Goal: Transaction & Acquisition: Purchase product/service

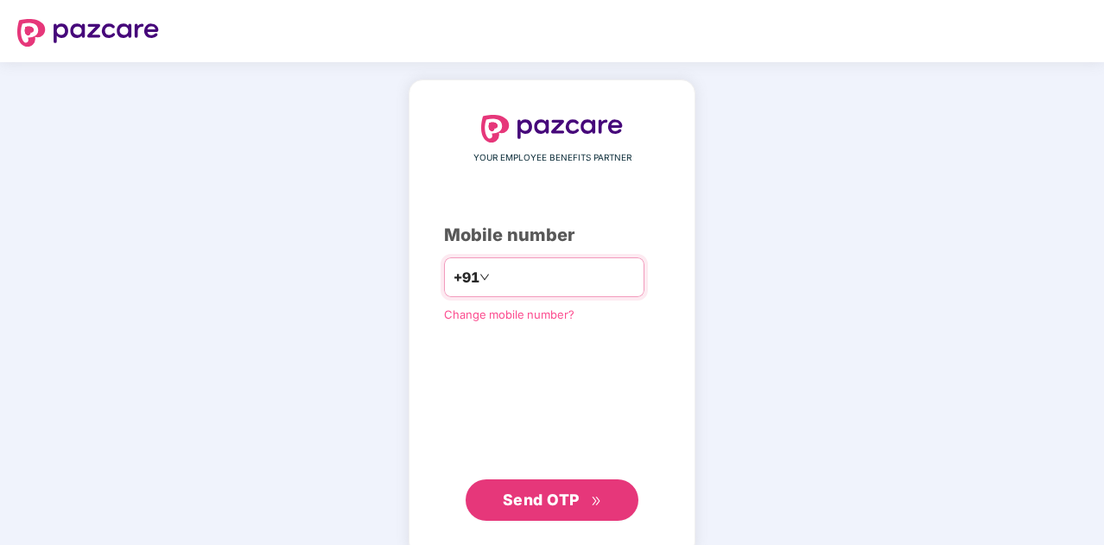
click at [576, 274] on input "number" at bounding box center [564, 278] width 142 height 28
type input "**********"
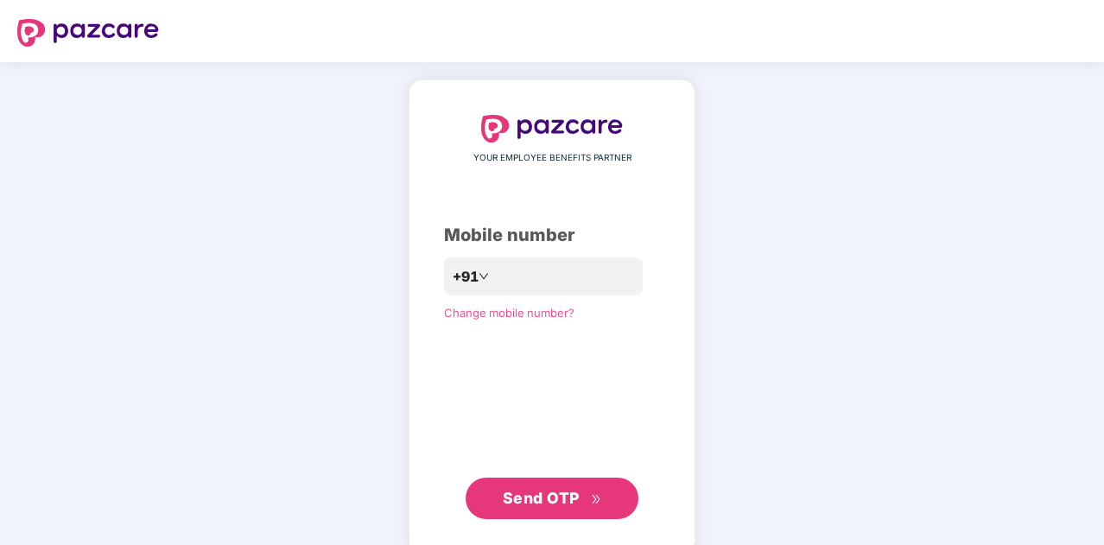
click at [550, 502] on span "Send OTP" at bounding box center [541, 498] width 77 height 18
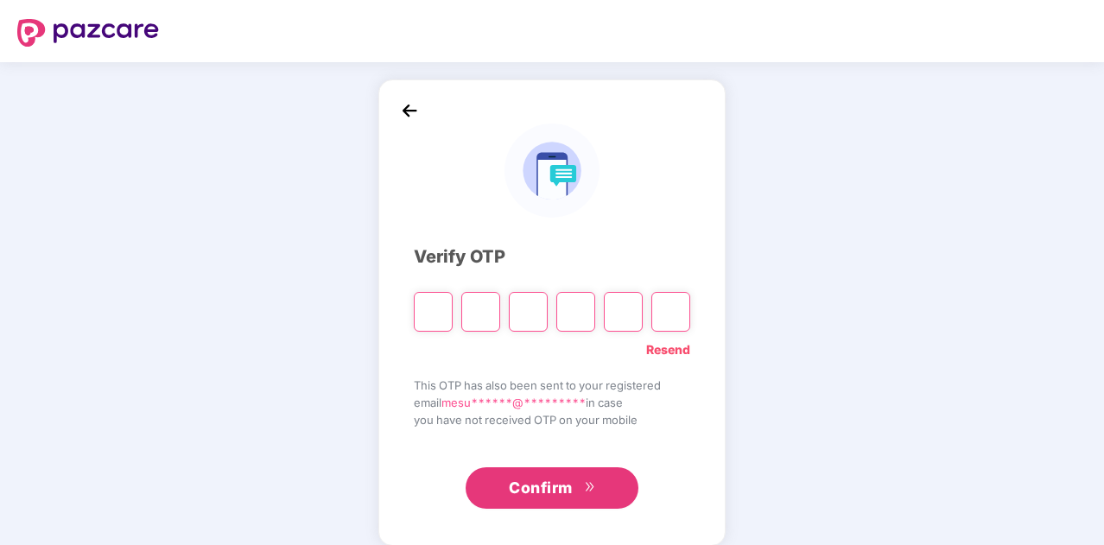
type input "*"
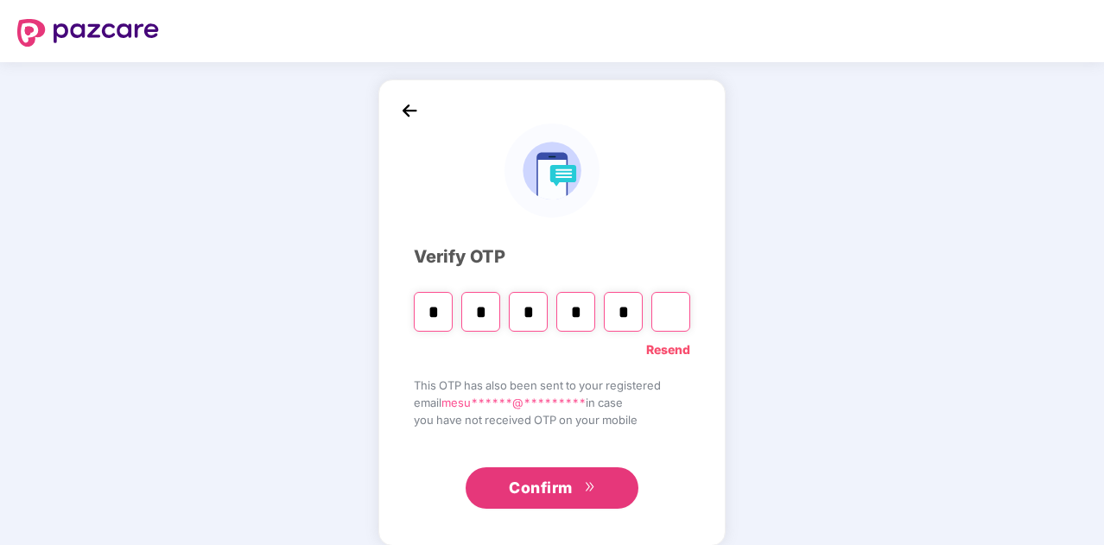
type input "*"
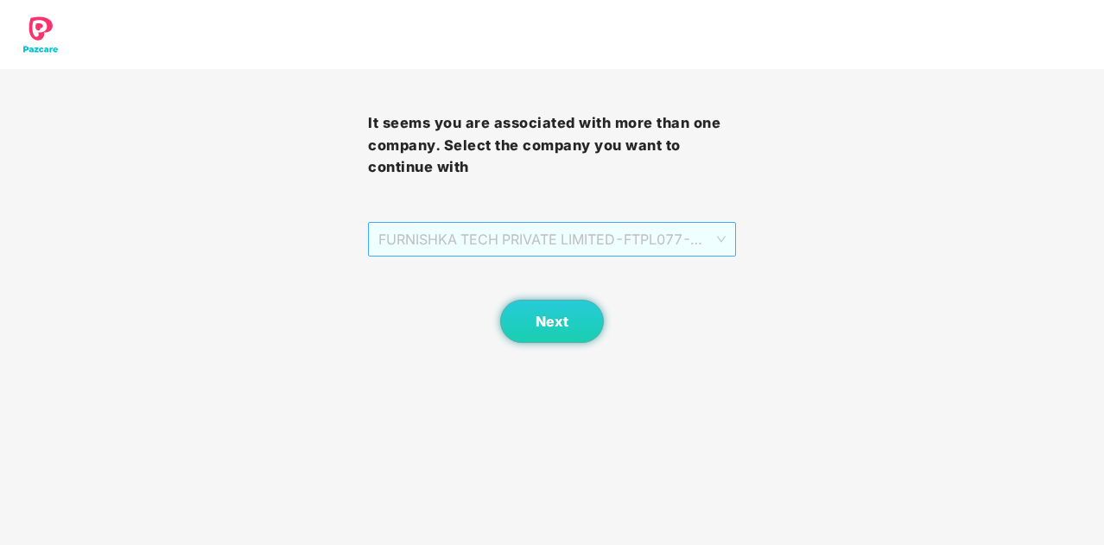
click at [659, 245] on span "FURNISHKA TECH PRIVATE LIMITED - FTPL077 - ADMIN" at bounding box center [552, 239] width 347 height 33
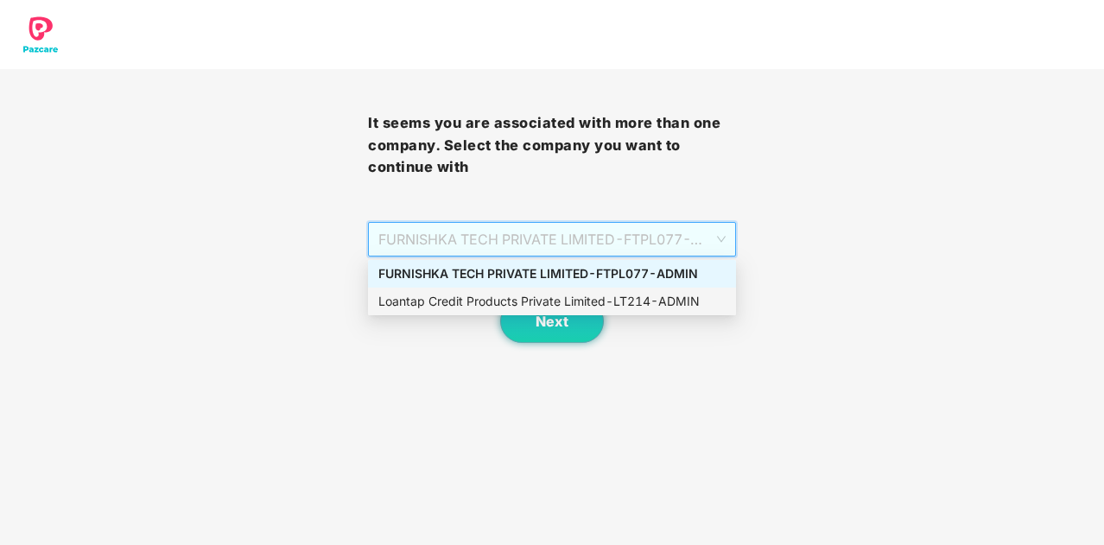
click at [658, 302] on div "Loantap Credit Products Private Limited - LT214 - ADMIN" at bounding box center [552, 301] width 347 height 19
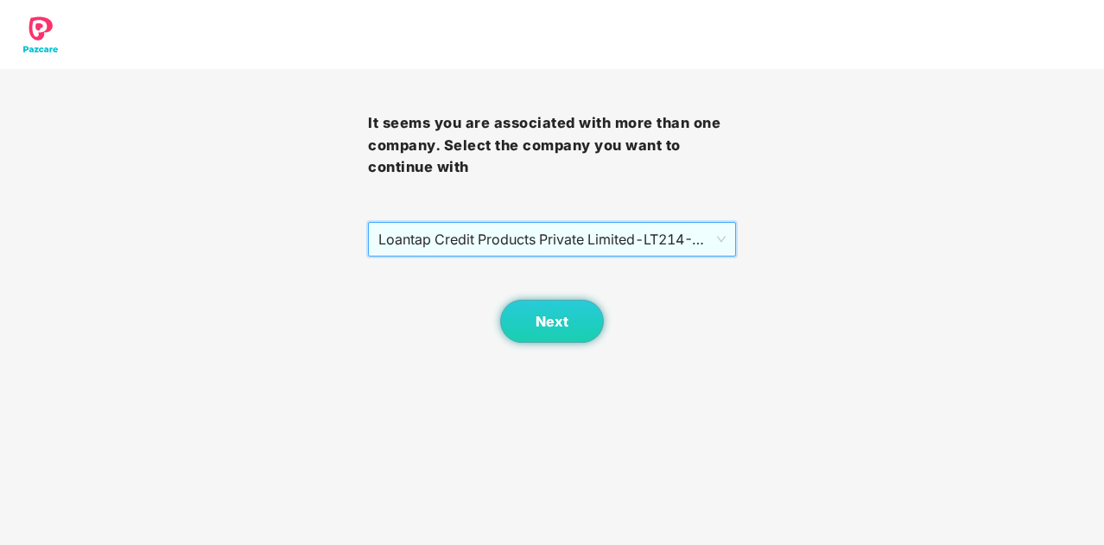
click at [700, 241] on span "Loantap Credit Products Private Limited - LT214 - ADMIN" at bounding box center [552, 239] width 347 height 33
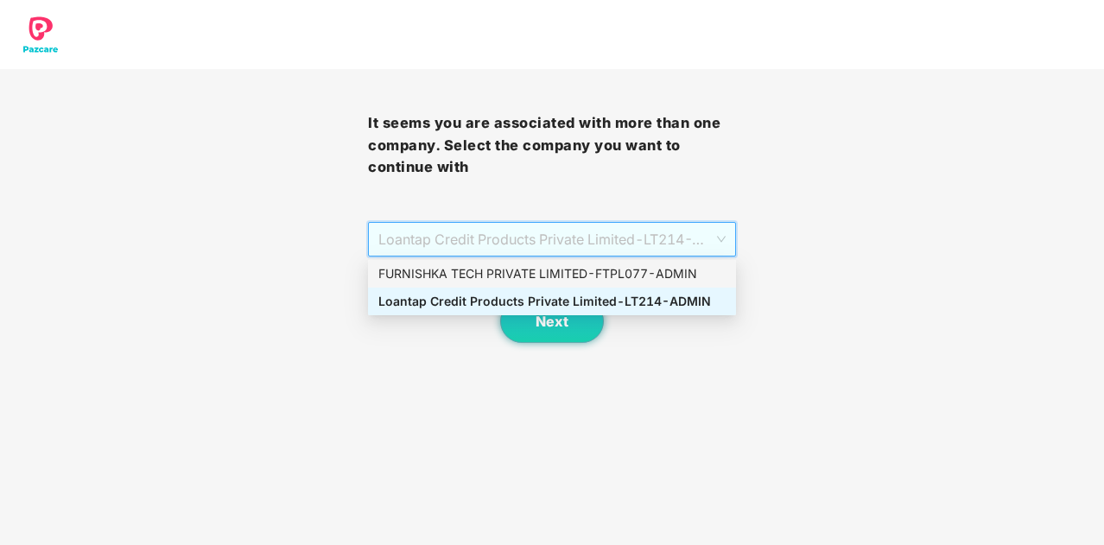
click at [678, 274] on div "FURNISHKA TECH PRIVATE LIMITED - FTPL077 - ADMIN" at bounding box center [552, 273] width 347 height 19
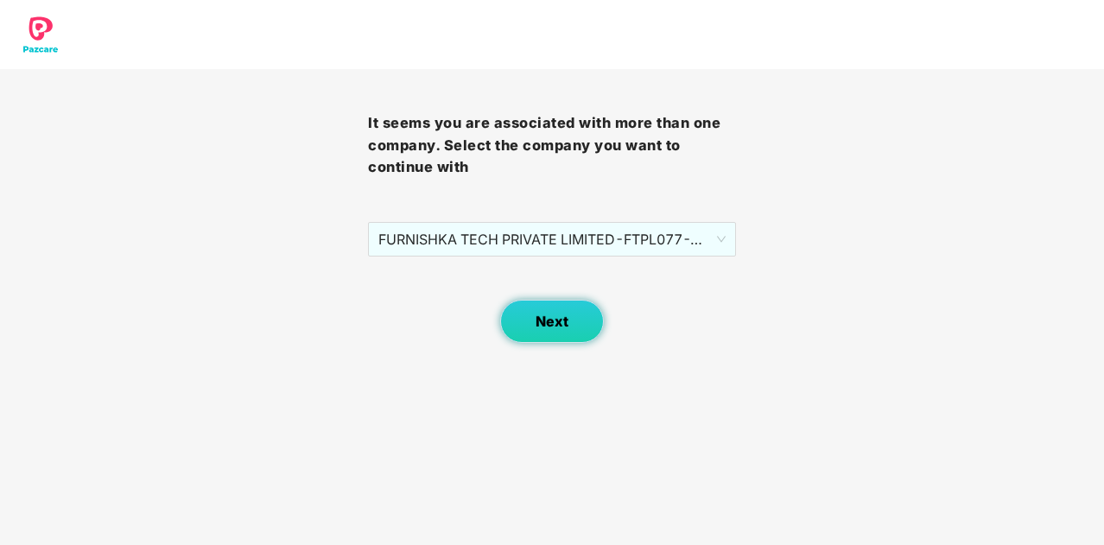
click at [552, 324] on span "Next" at bounding box center [552, 322] width 33 height 16
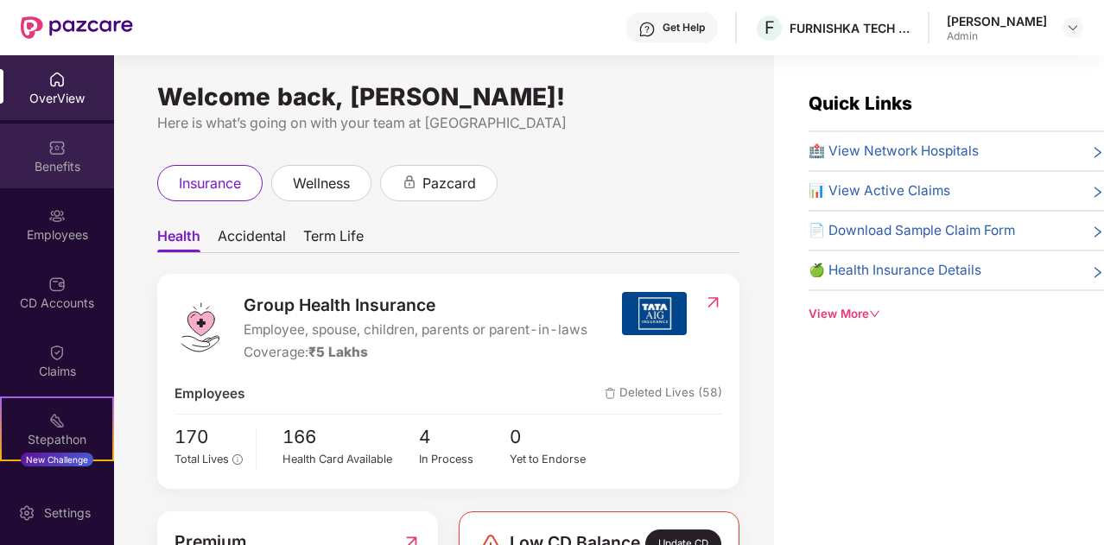
click at [61, 156] on img at bounding box center [56, 147] width 17 height 17
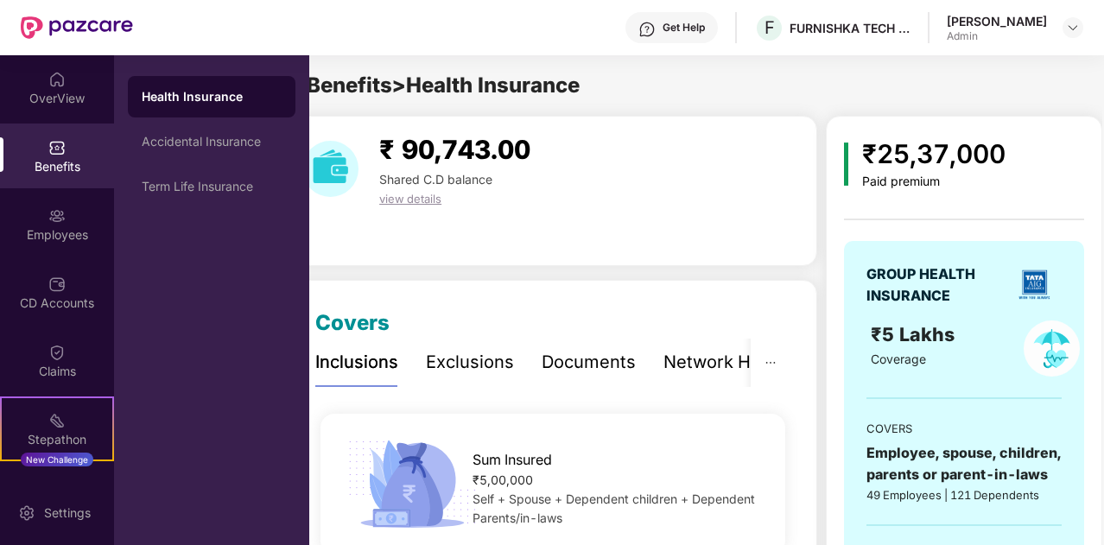
click at [947, 20] on div "[PERSON_NAME]" at bounding box center [997, 21] width 100 height 16
click at [1078, 29] on img at bounding box center [1073, 28] width 14 height 14
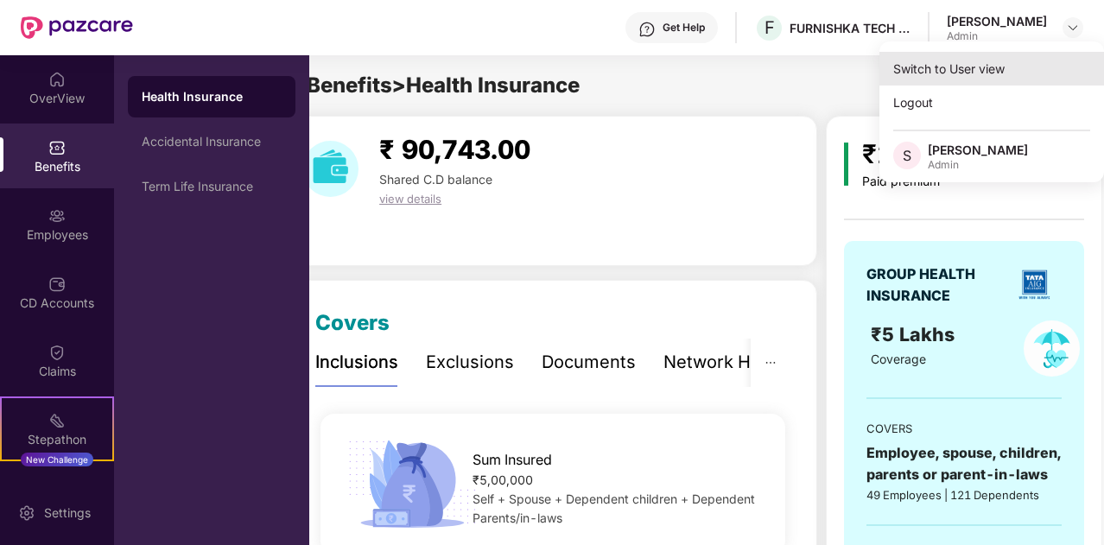
click at [990, 65] on div "Switch to User view" at bounding box center [992, 69] width 225 height 34
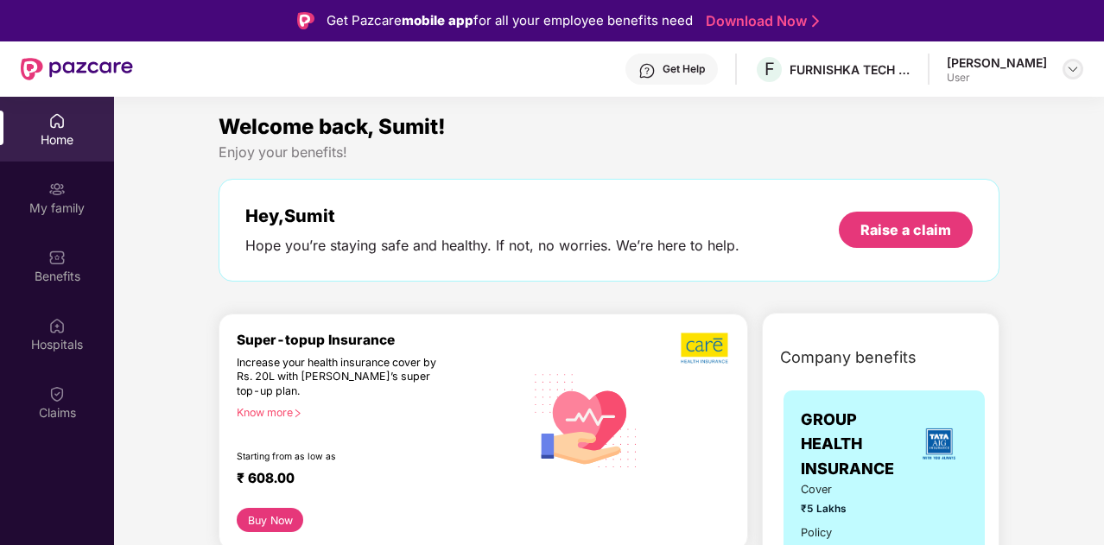
click at [1072, 70] on img at bounding box center [1073, 69] width 14 height 14
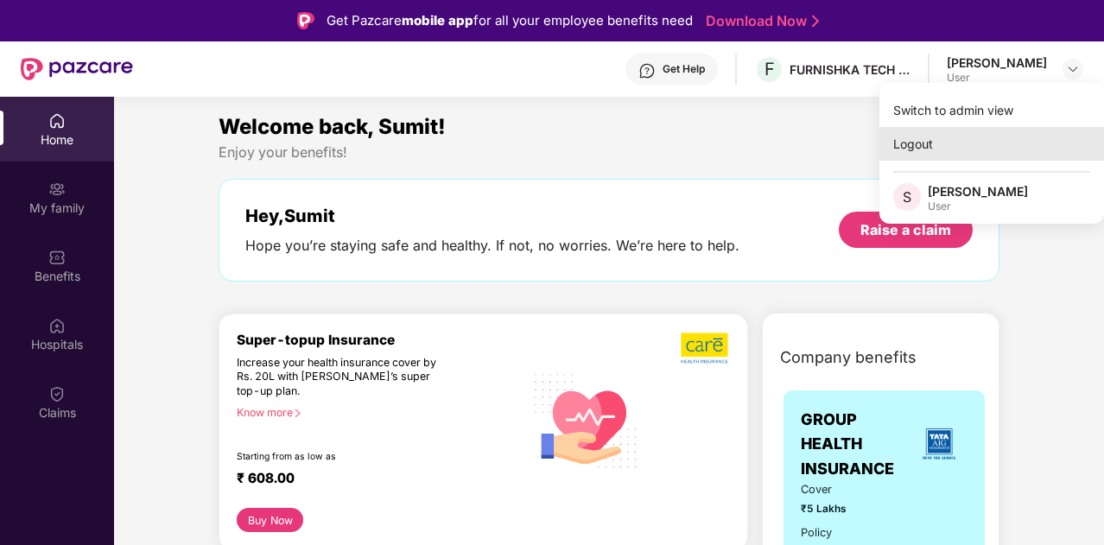
click at [932, 142] on div "Logout" at bounding box center [992, 144] width 225 height 34
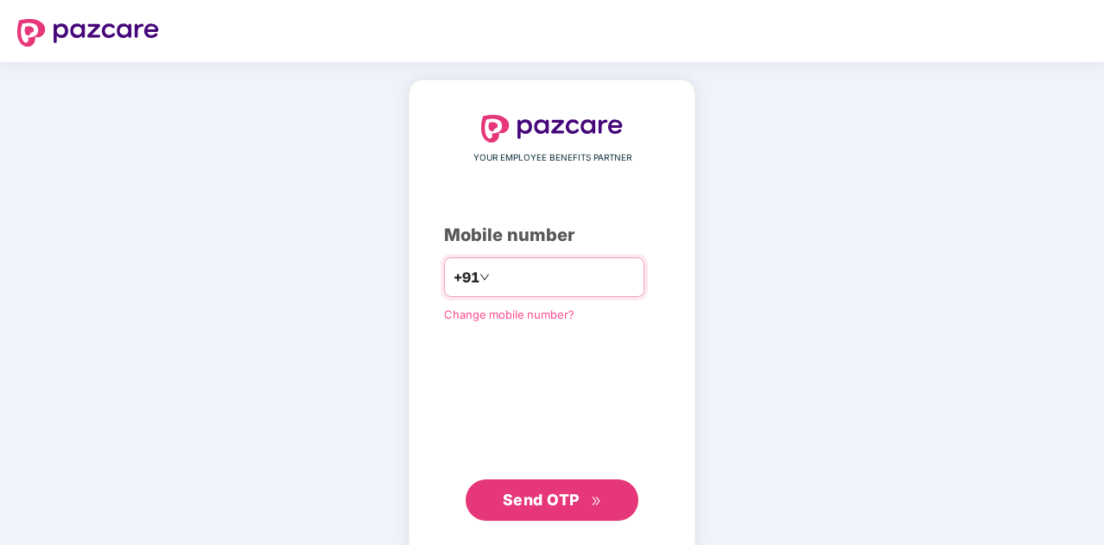
click at [516, 276] on input "number" at bounding box center [564, 278] width 142 height 28
type input "**********"
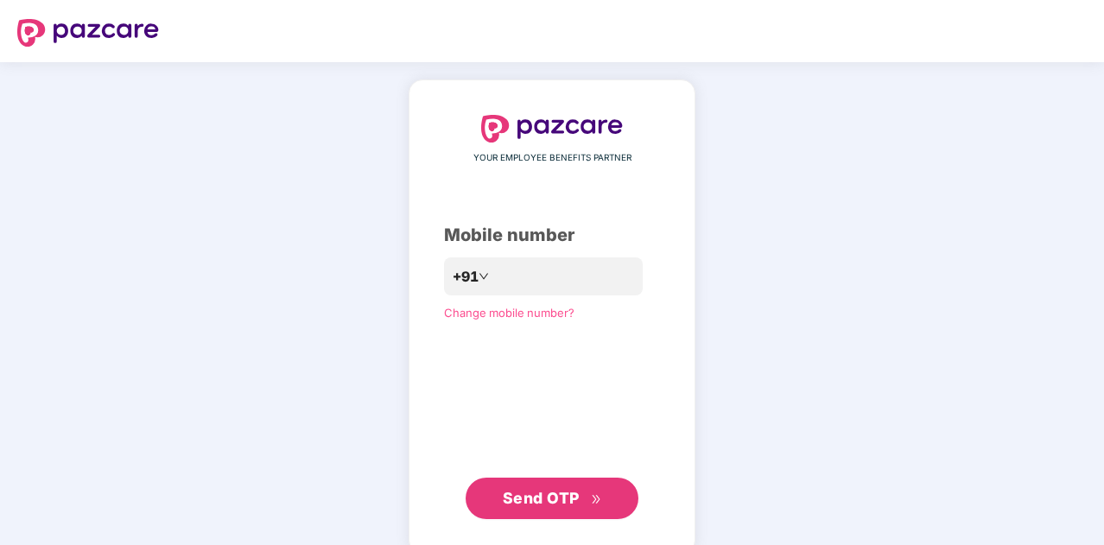
click at [582, 503] on span "Send OTP" at bounding box center [552, 499] width 99 height 24
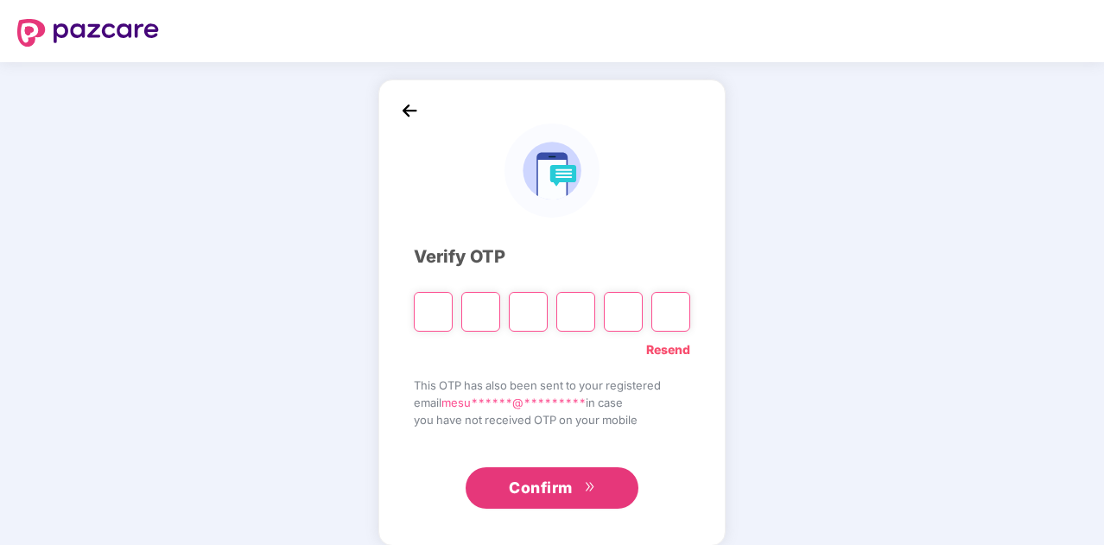
type input "*"
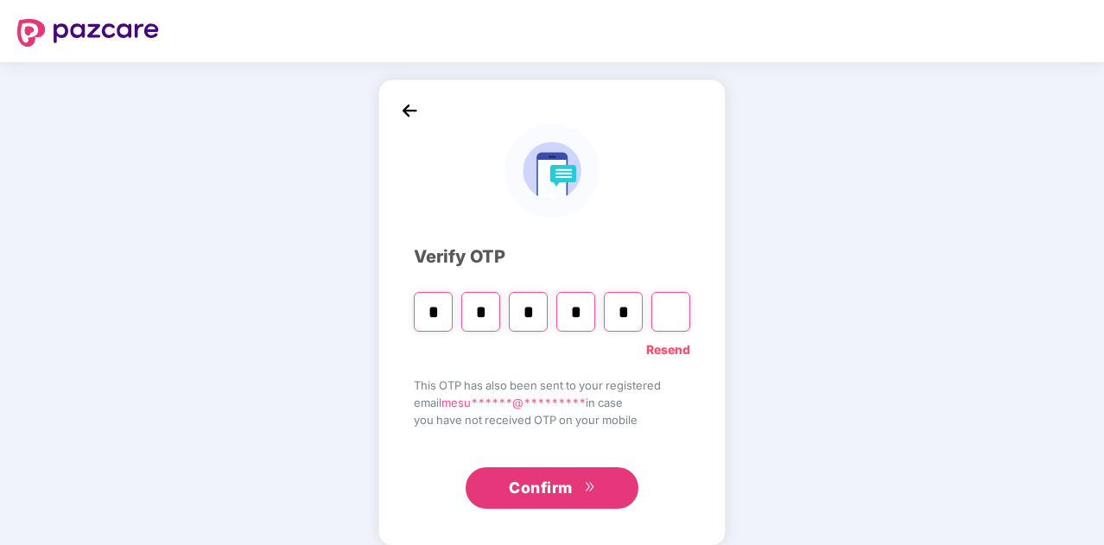
type input "*"
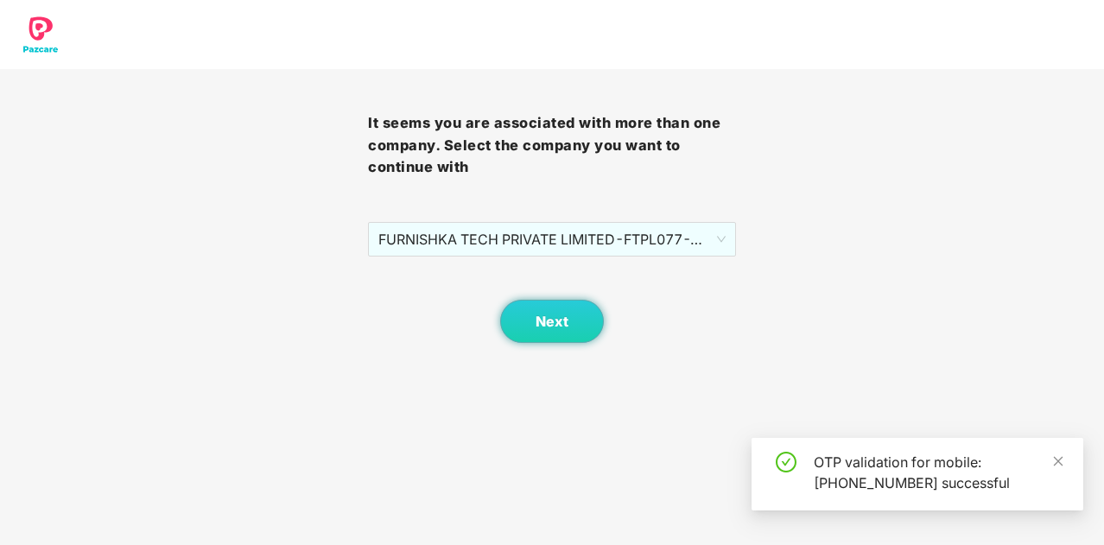
click at [601, 260] on div "Next" at bounding box center [552, 300] width 368 height 86
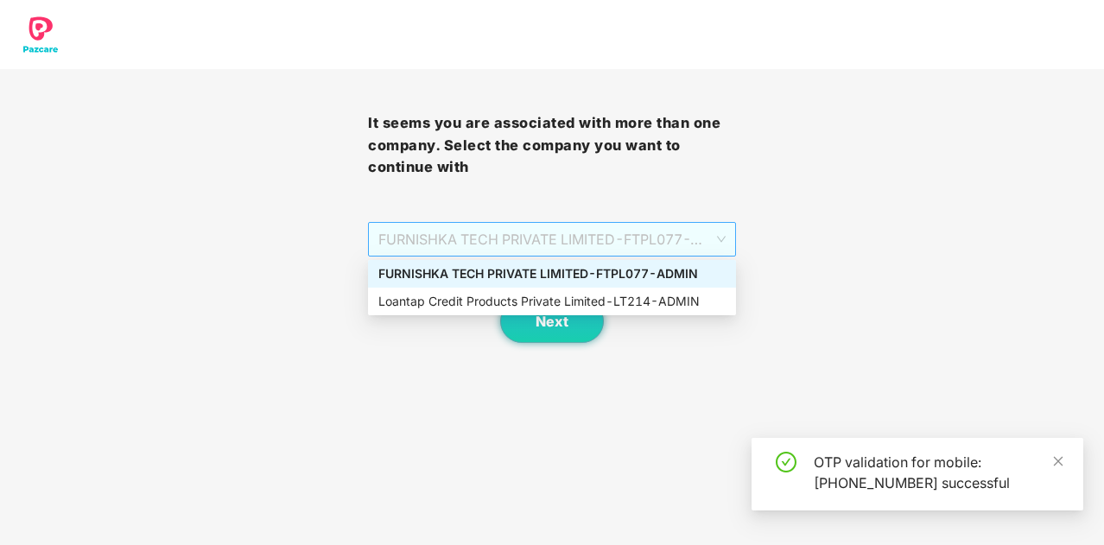
click at [705, 232] on span "FURNISHKA TECH PRIVATE LIMITED - FTPL077 - ADMIN" at bounding box center [552, 239] width 347 height 33
click at [684, 300] on div "Loantap Credit Products Private Limited - LT214 - ADMIN" at bounding box center [552, 301] width 347 height 19
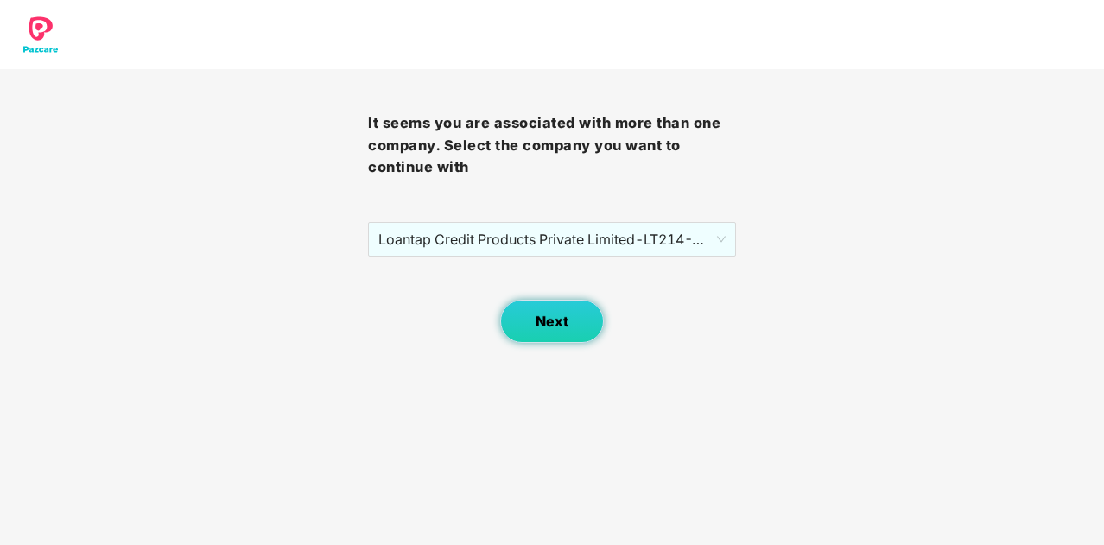
click at [564, 324] on span "Next" at bounding box center [552, 322] width 33 height 16
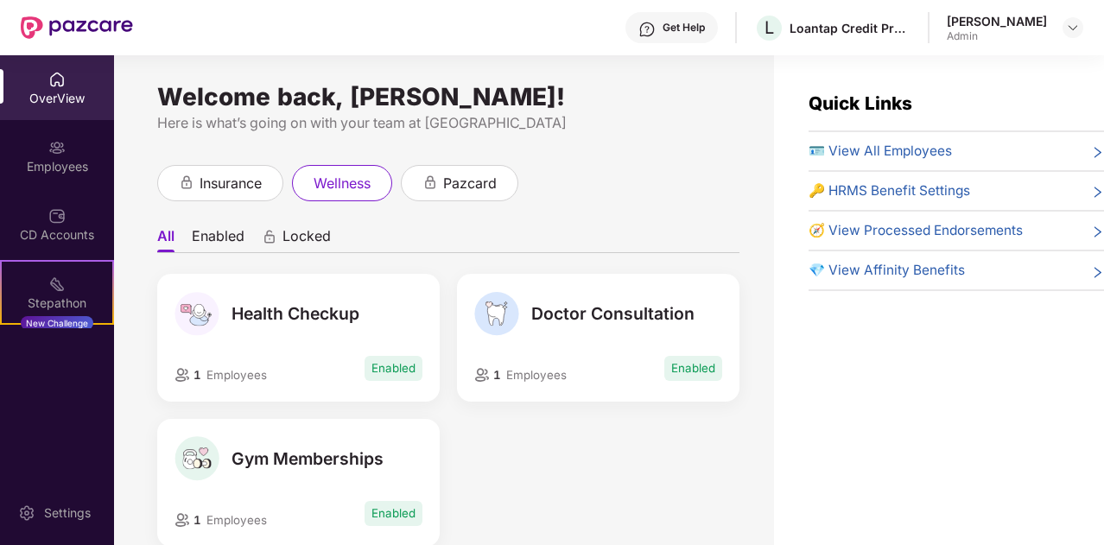
click at [958, 26] on div "[PERSON_NAME]" at bounding box center [997, 21] width 100 height 16
click at [1076, 30] on img at bounding box center [1073, 28] width 14 height 14
click at [671, 198] on div "insurance wellness pazcard" at bounding box center [448, 183] width 582 height 36
click at [53, 160] on div "Employees" at bounding box center [57, 166] width 114 height 17
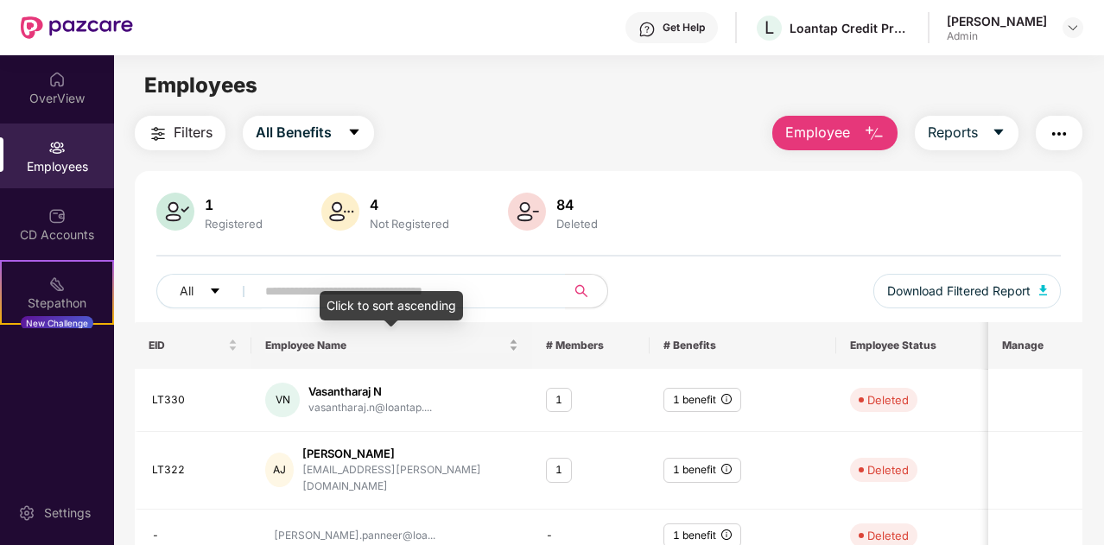
scroll to position [475, 0]
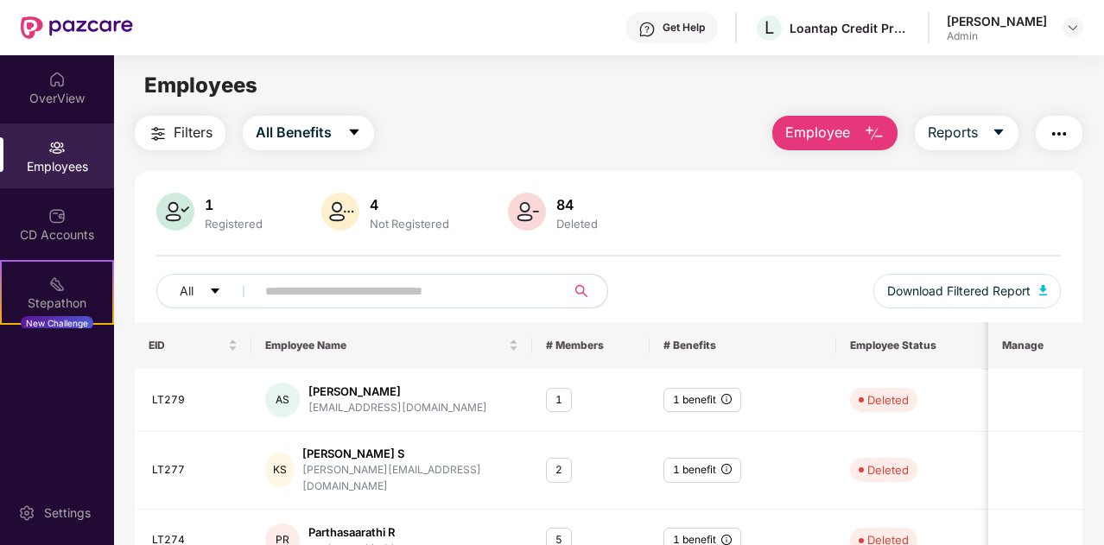
scroll to position [496, 0]
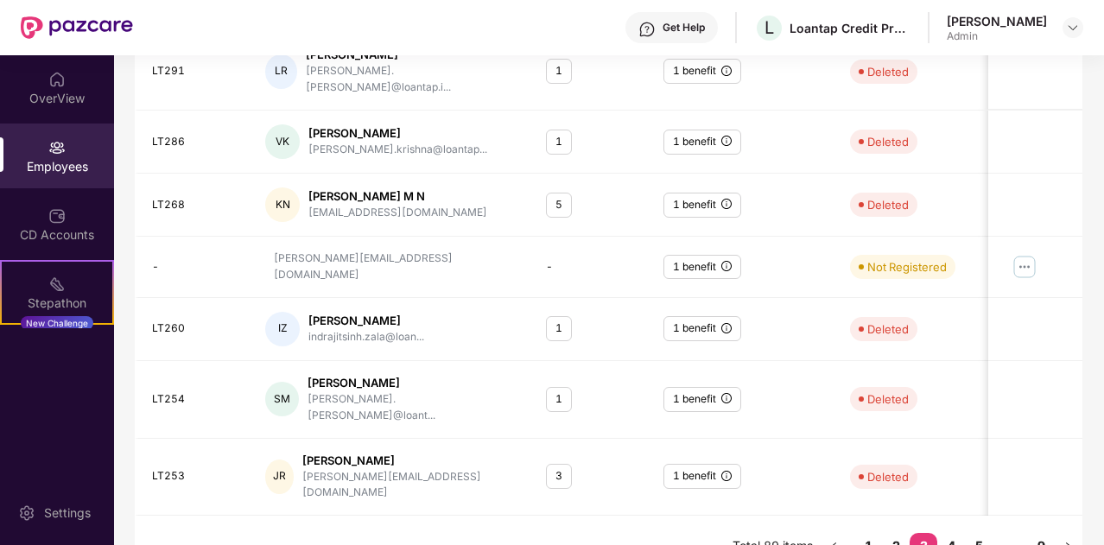
scroll to position [475, 0]
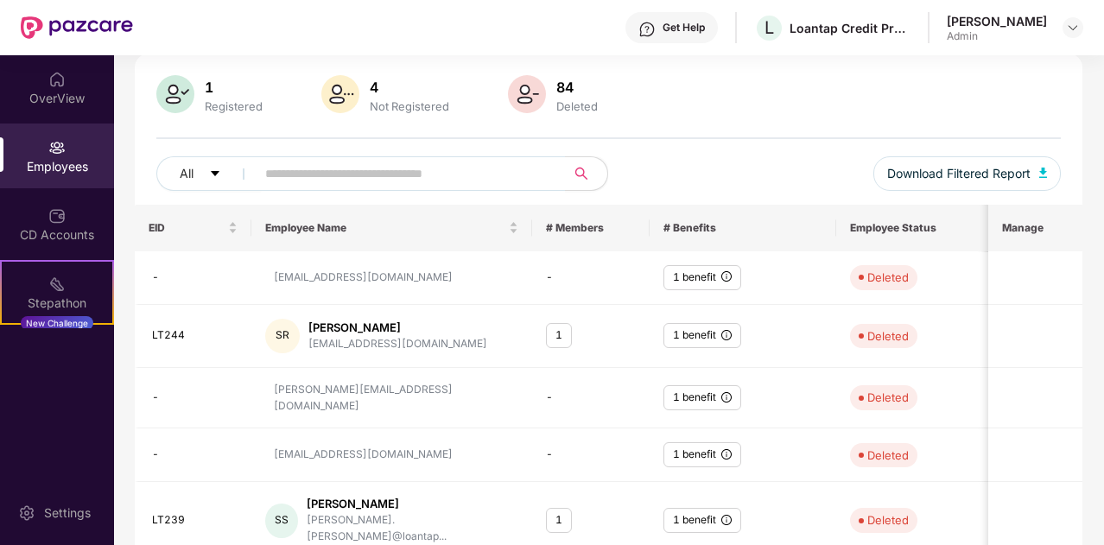
scroll to position [0, 0]
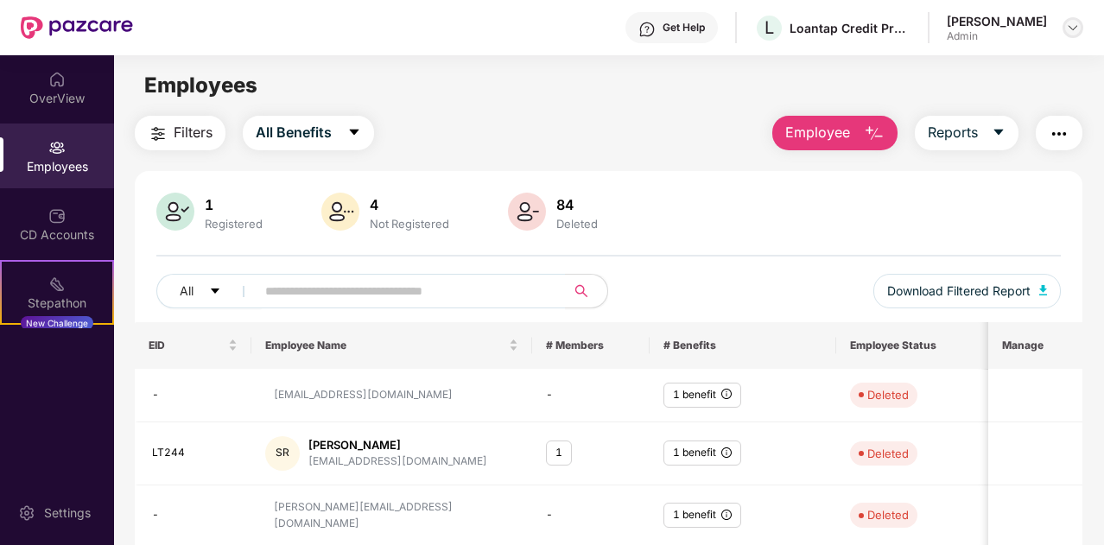
click at [1072, 27] on img at bounding box center [1073, 28] width 14 height 14
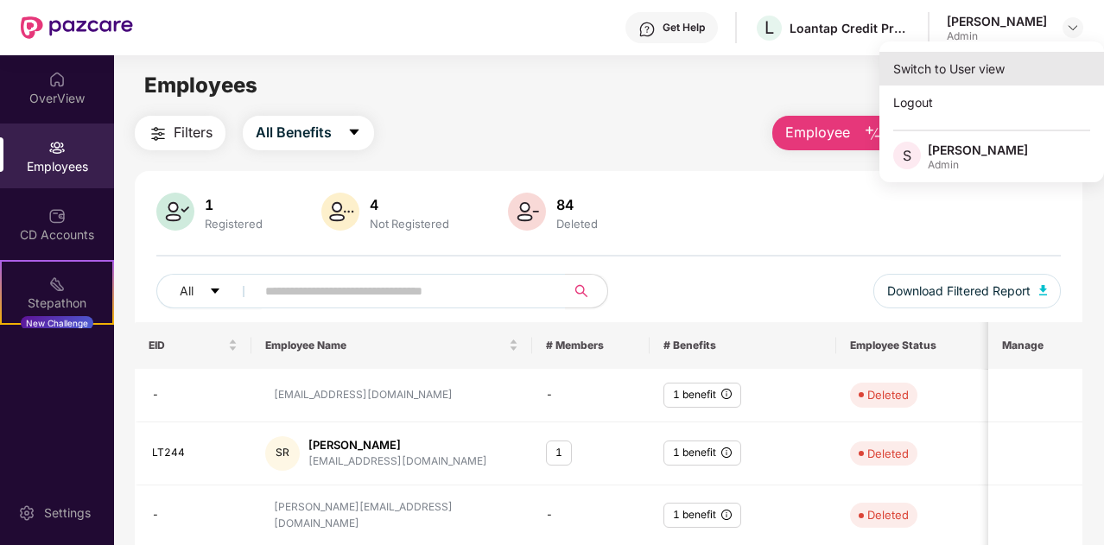
click at [992, 83] on div "Switch to User view" at bounding box center [992, 69] width 225 height 34
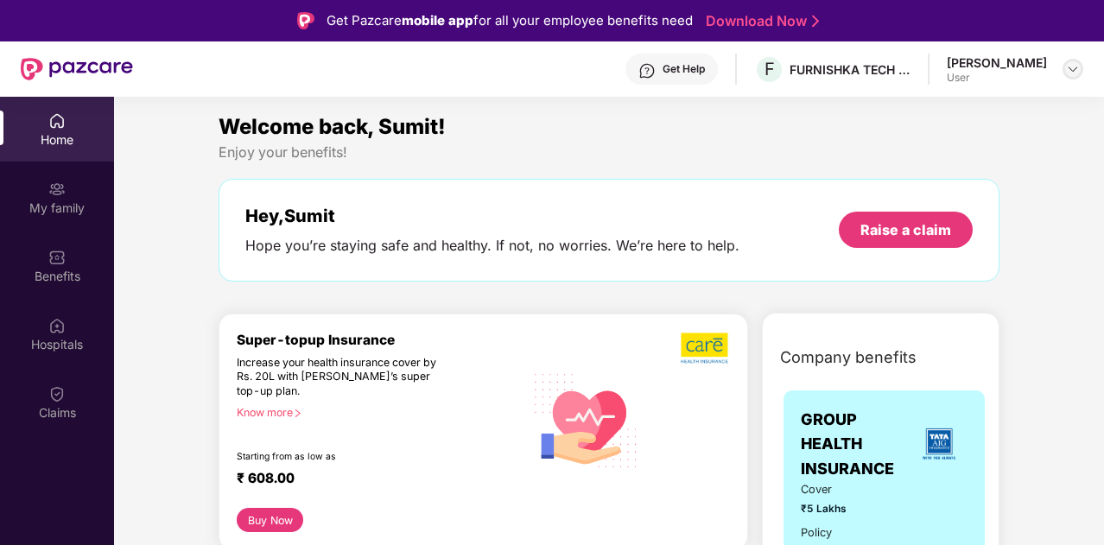
click at [1078, 66] on img at bounding box center [1073, 69] width 14 height 14
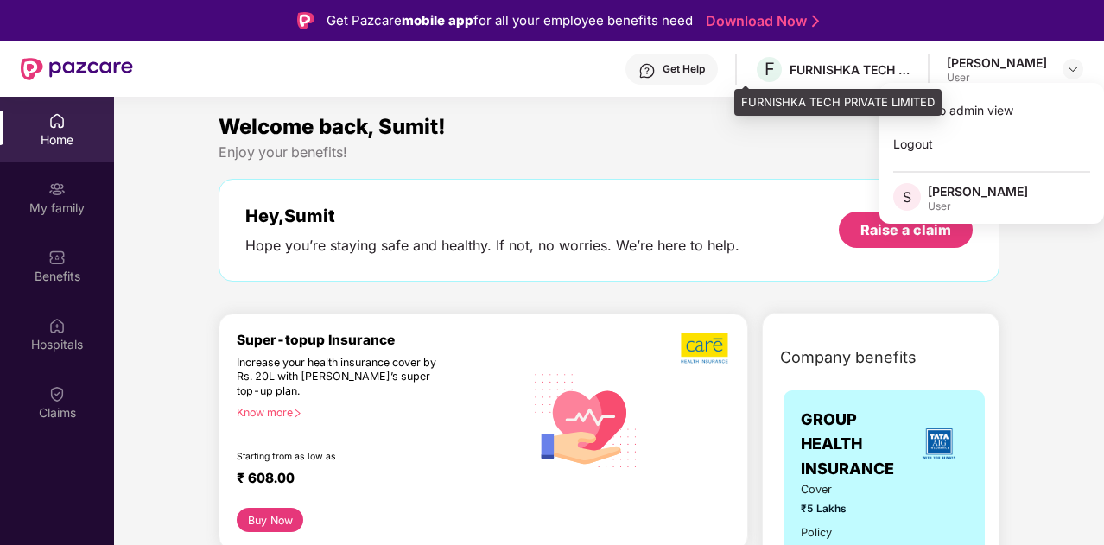
click at [868, 75] on div "FURNISHKA TECH PRIVATE LIMITED" at bounding box center [850, 69] width 121 height 16
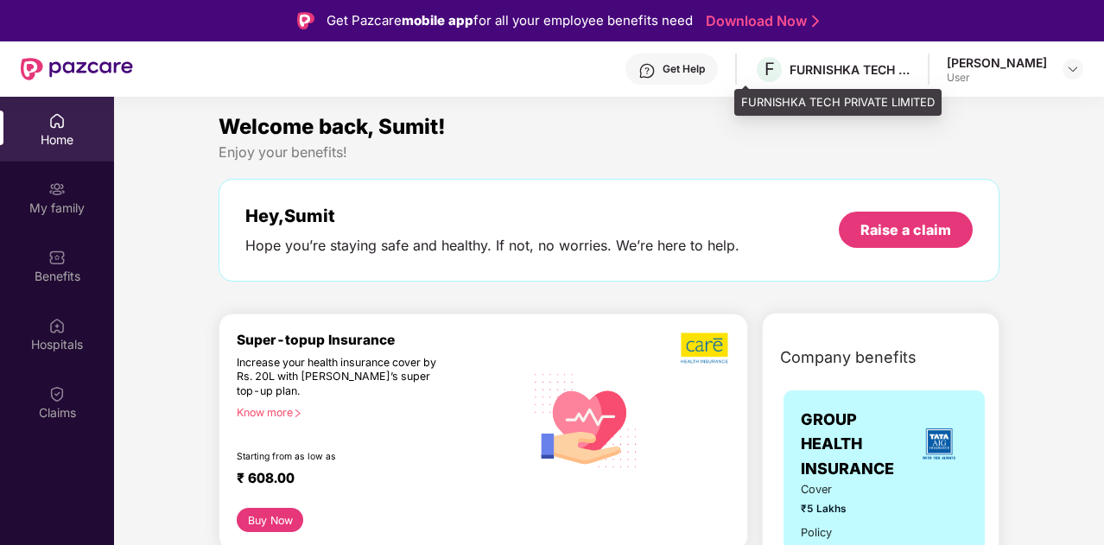
click at [849, 68] on div "FURNISHKA TECH PRIVATE LIMITED" at bounding box center [850, 69] width 121 height 16
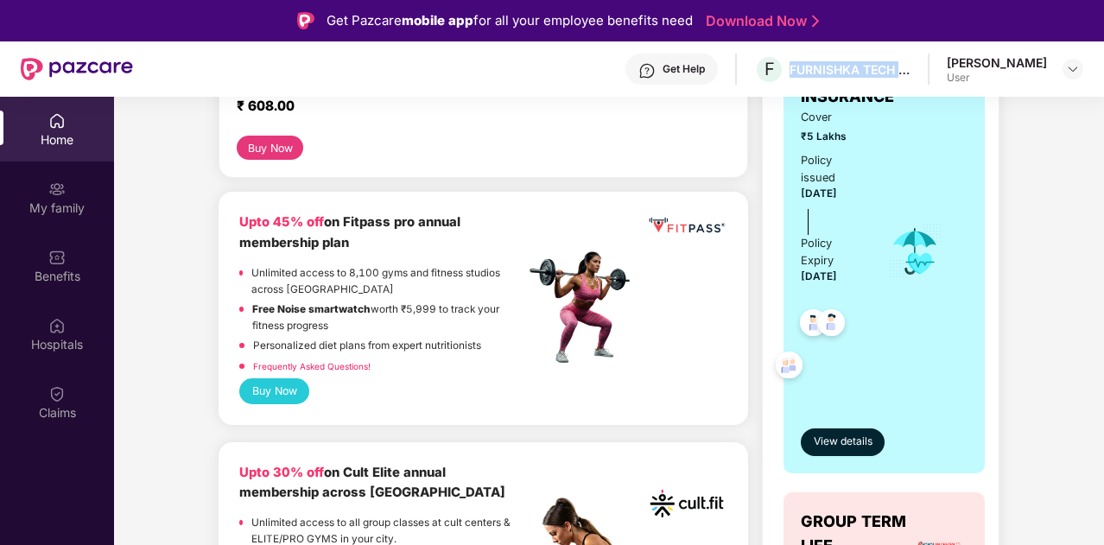
scroll to position [373, 0]
click at [289, 382] on button "Buy Now" at bounding box center [274, 390] width 70 height 25
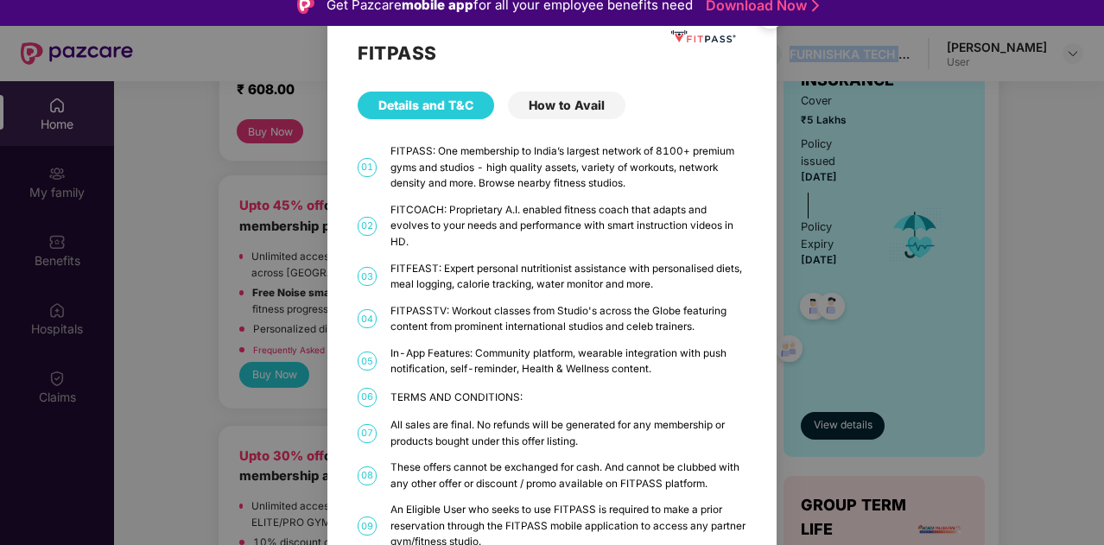
scroll to position [3, 0]
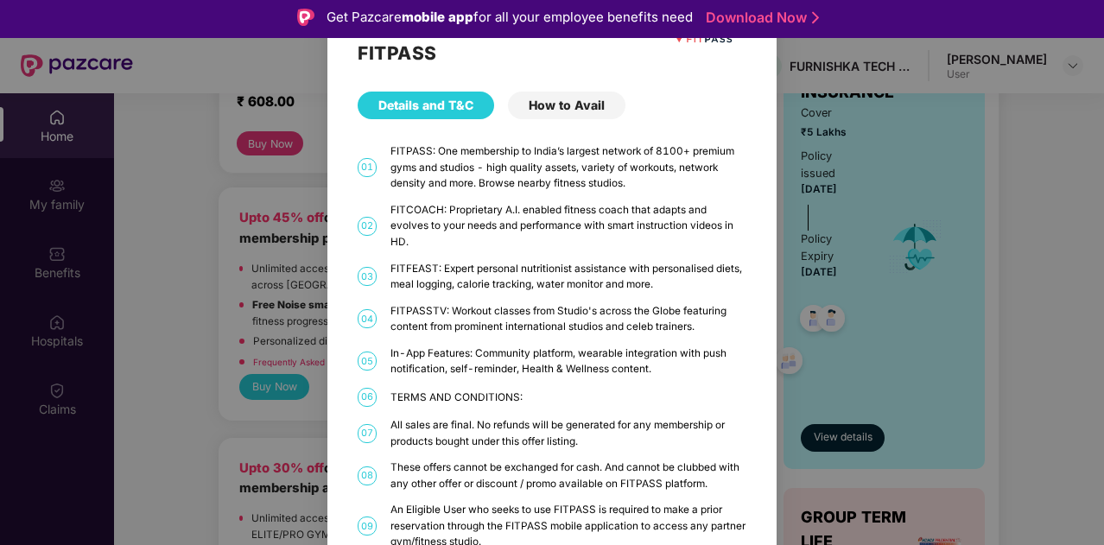
click at [592, 107] on div "How to Avail" at bounding box center [567, 106] width 118 height 28
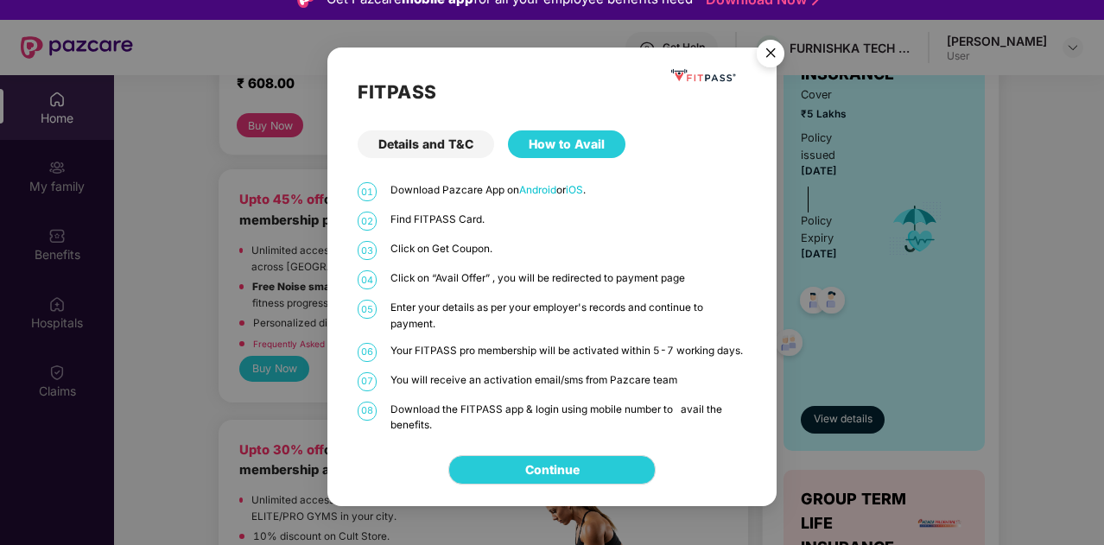
scroll to position [27, 0]
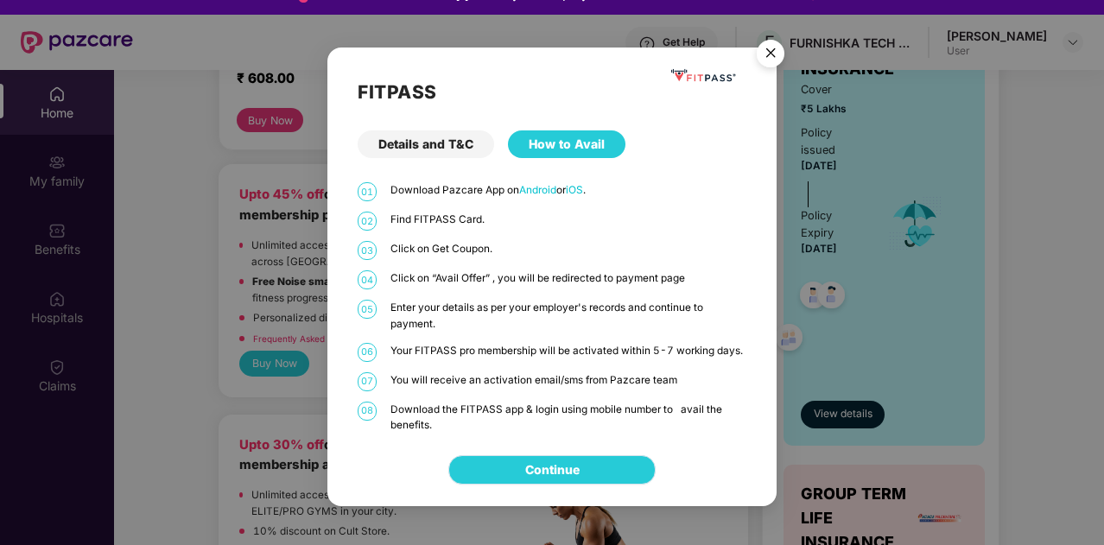
click at [580, 480] on link "Continue" at bounding box center [552, 470] width 54 height 19
click at [777, 56] on img "Close" at bounding box center [771, 56] width 48 height 48
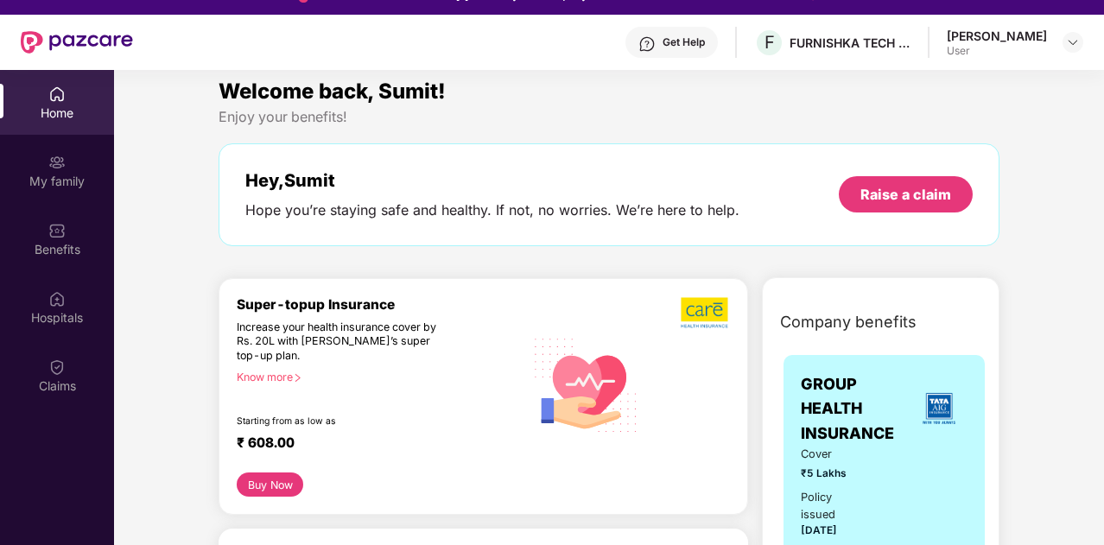
scroll to position [0, 0]
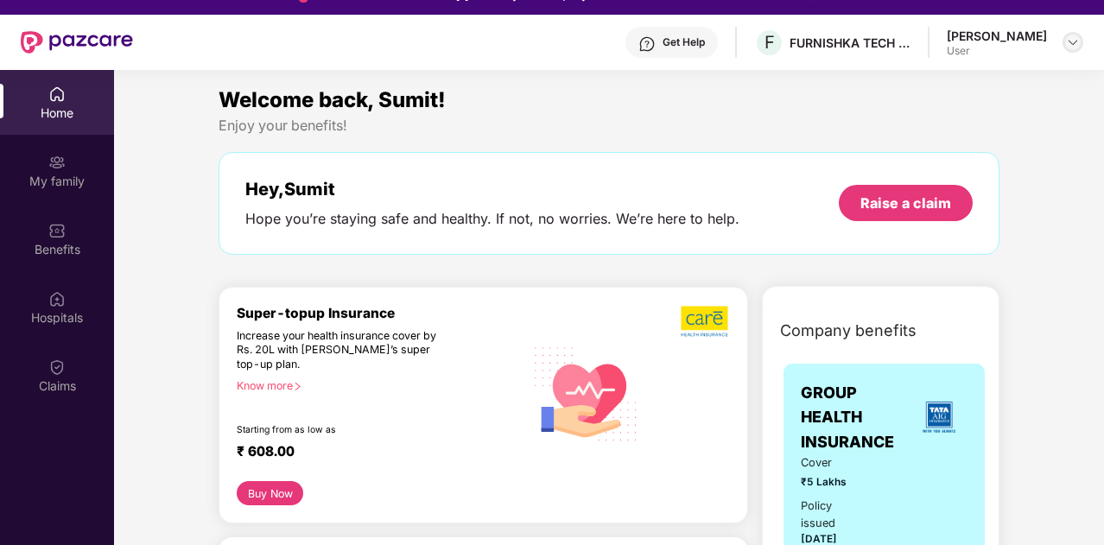
click at [1068, 46] on img at bounding box center [1073, 42] width 14 height 14
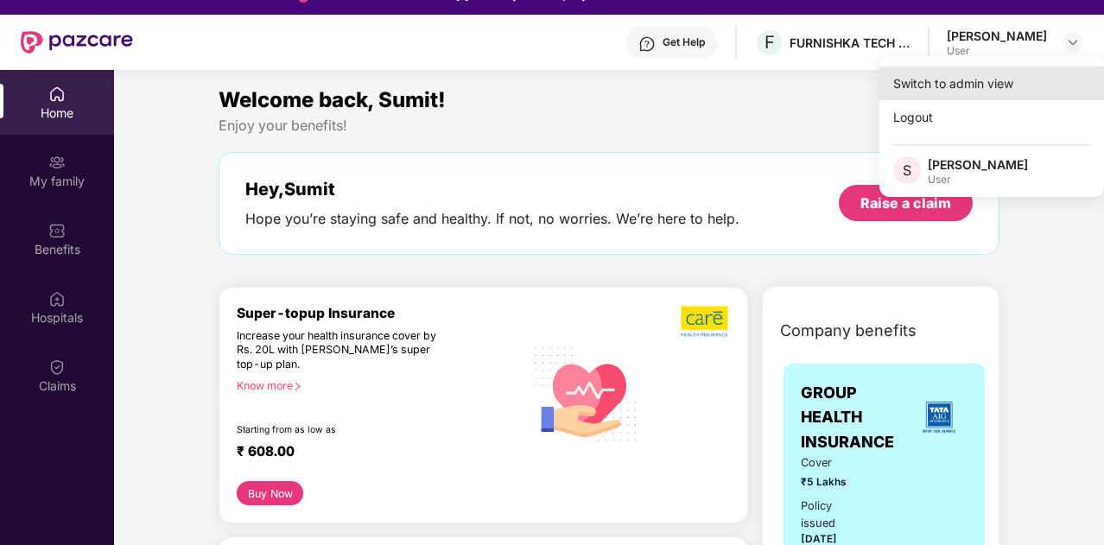
click at [975, 86] on div "Switch to admin view" at bounding box center [992, 84] width 225 height 34
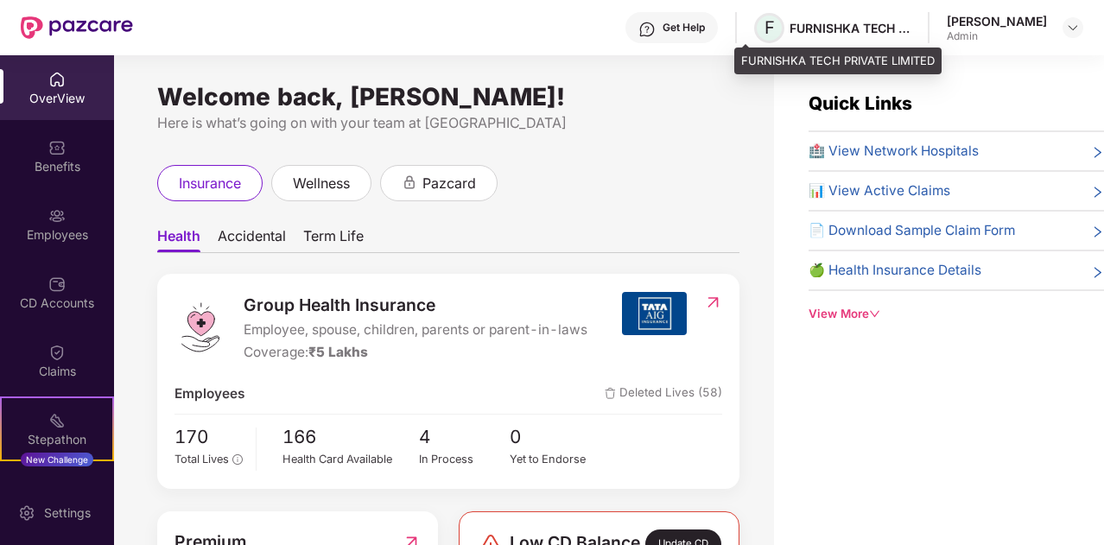
click at [765, 26] on span "F" at bounding box center [770, 27] width 10 height 21
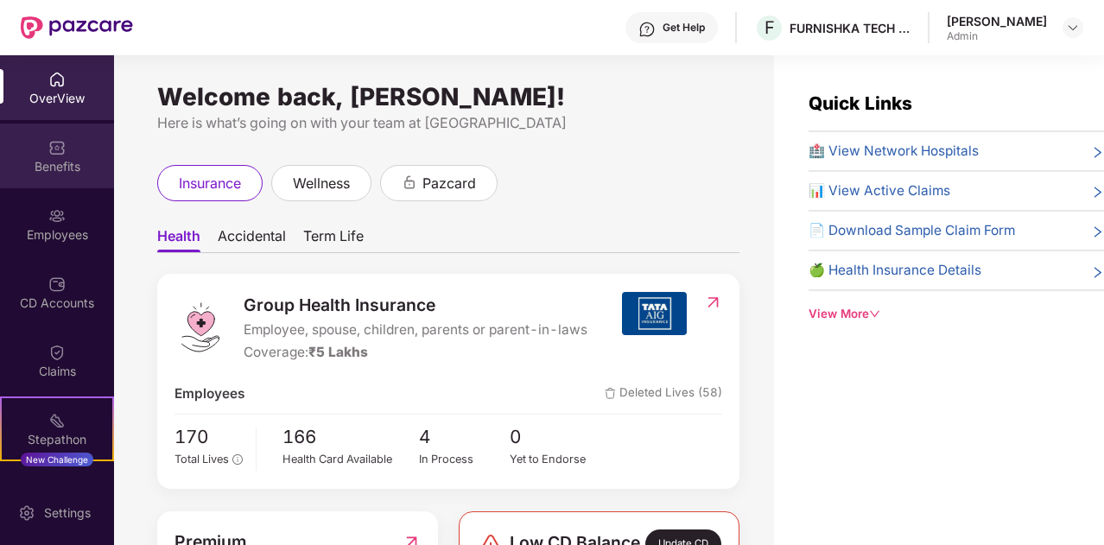
click at [80, 151] on div "Benefits" at bounding box center [57, 156] width 114 height 65
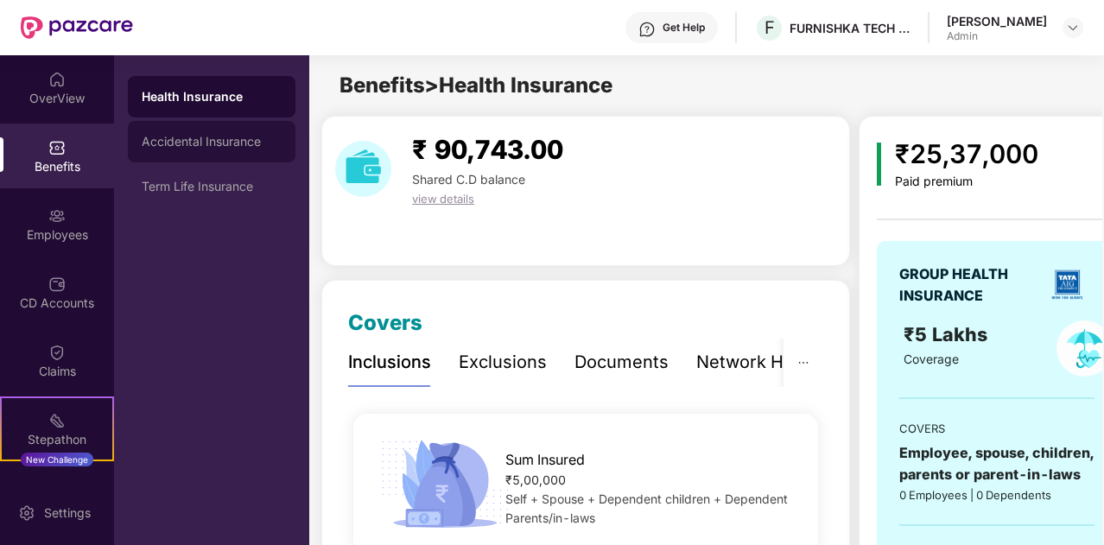
click at [223, 144] on div "Accidental Insurance" at bounding box center [212, 142] width 140 height 14
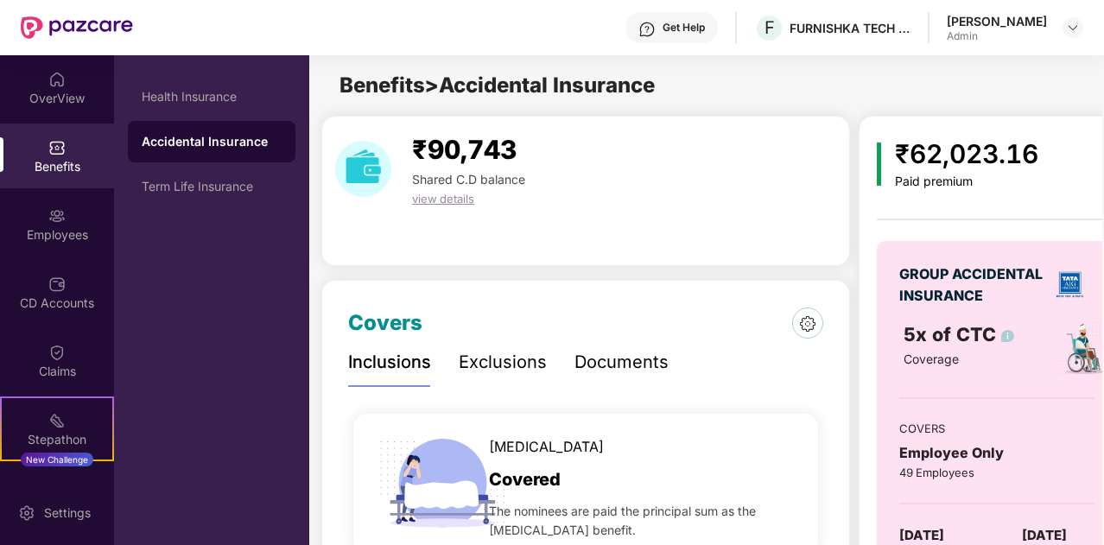
click at [520, 359] on div "Exclusions" at bounding box center [503, 362] width 88 height 27
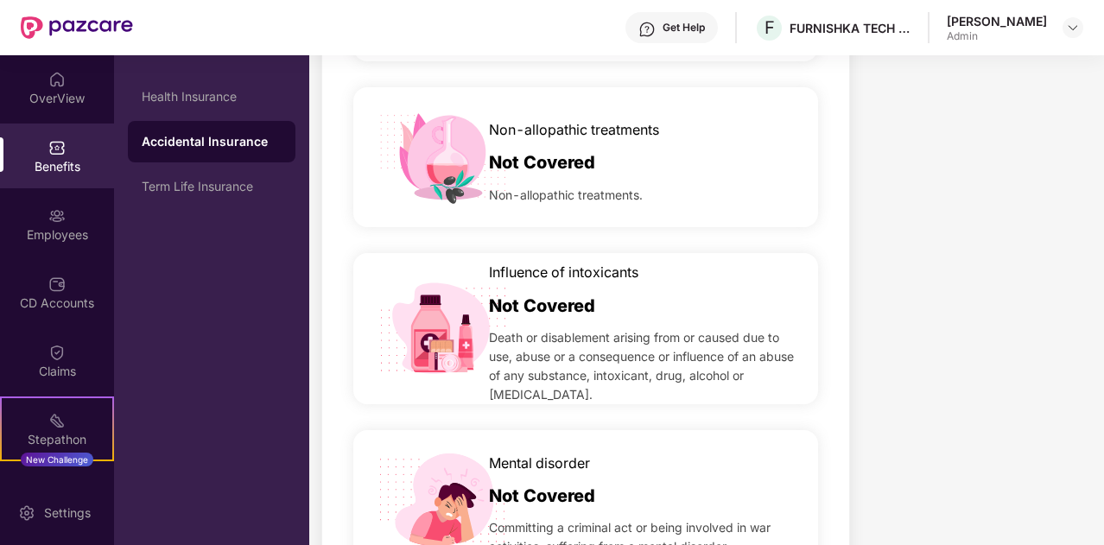
scroll to position [1273, 0]
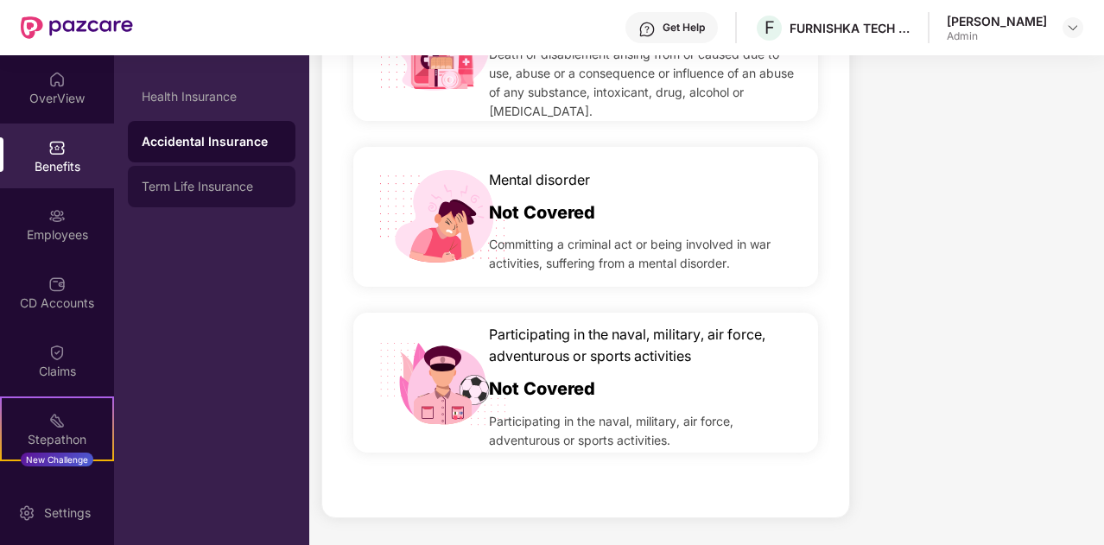
click at [211, 184] on div "Term Life Insurance" at bounding box center [212, 187] width 140 height 14
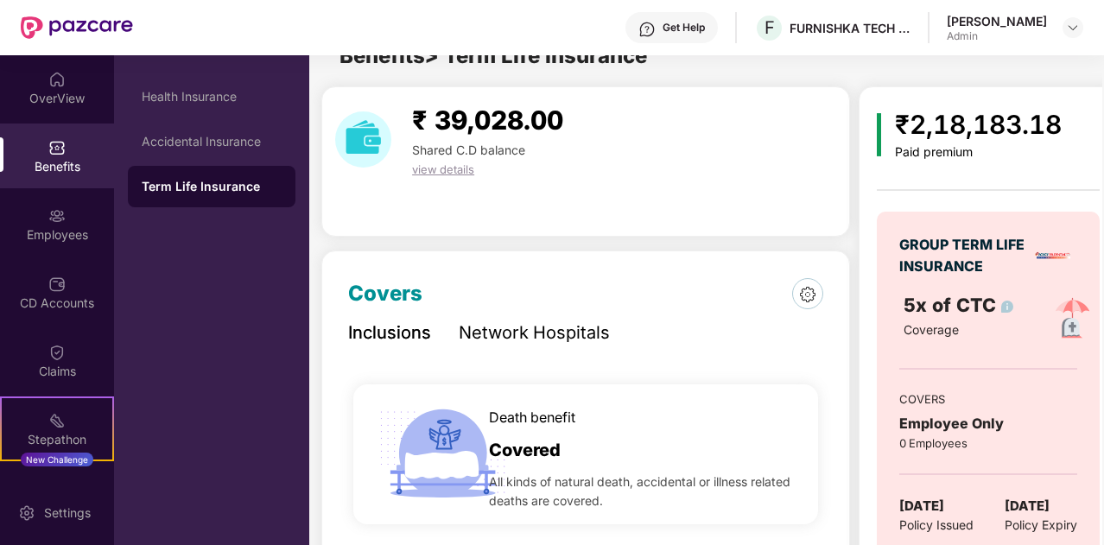
scroll to position [125, 0]
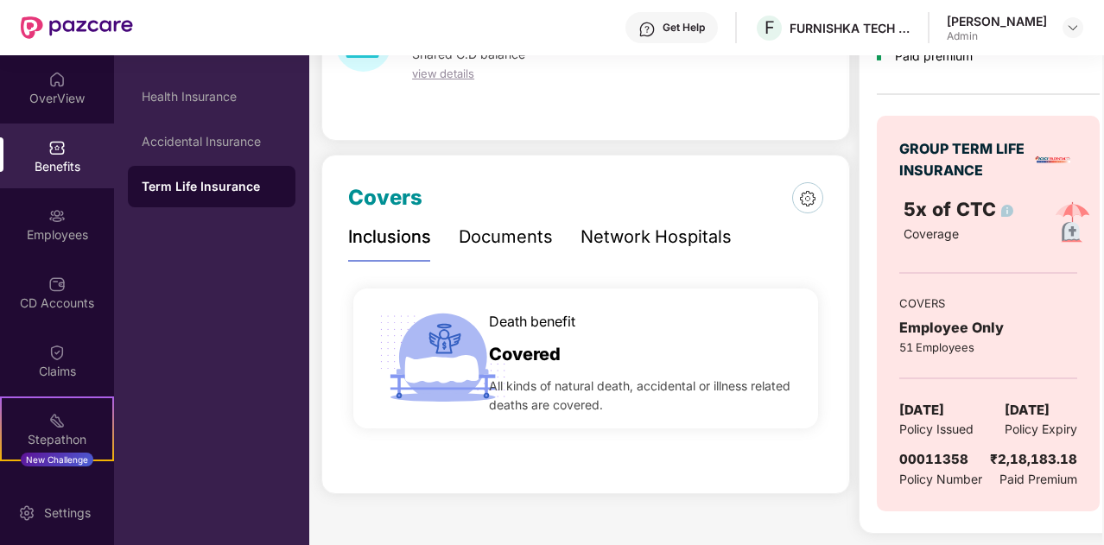
click at [531, 240] on div "Documents" at bounding box center [506, 237] width 94 height 27
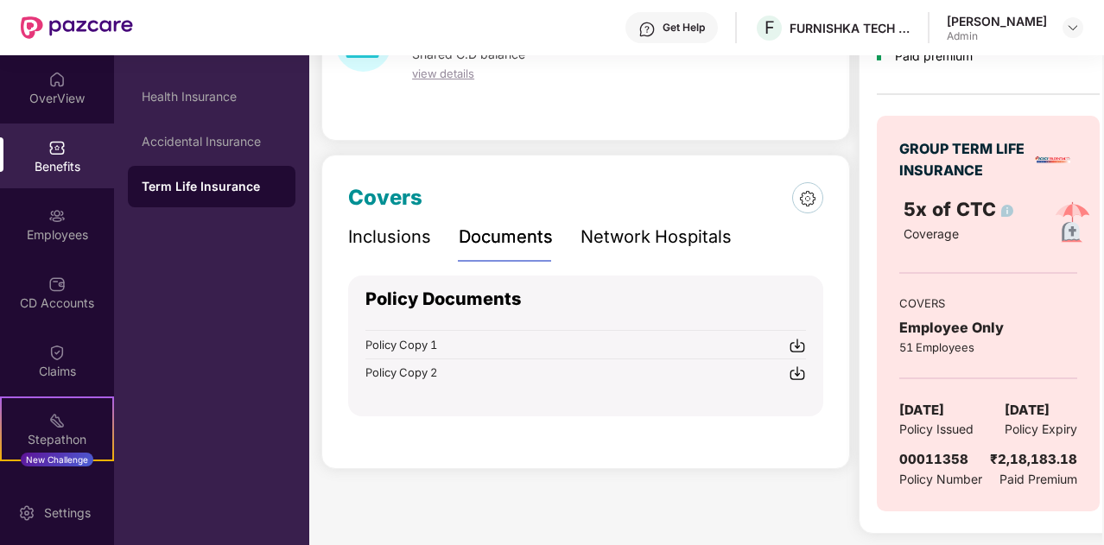
click at [401, 231] on div "Inclusions" at bounding box center [389, 237] width 83 height 27
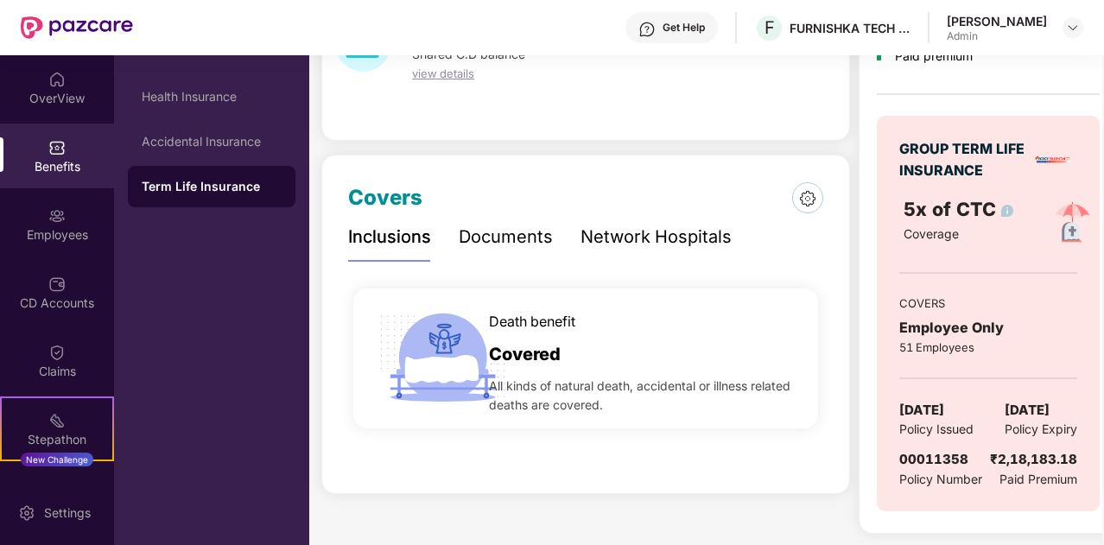
click at [671, 226] on div "Network Hospitals" at bounding box center [656, 237] width 151 height 27
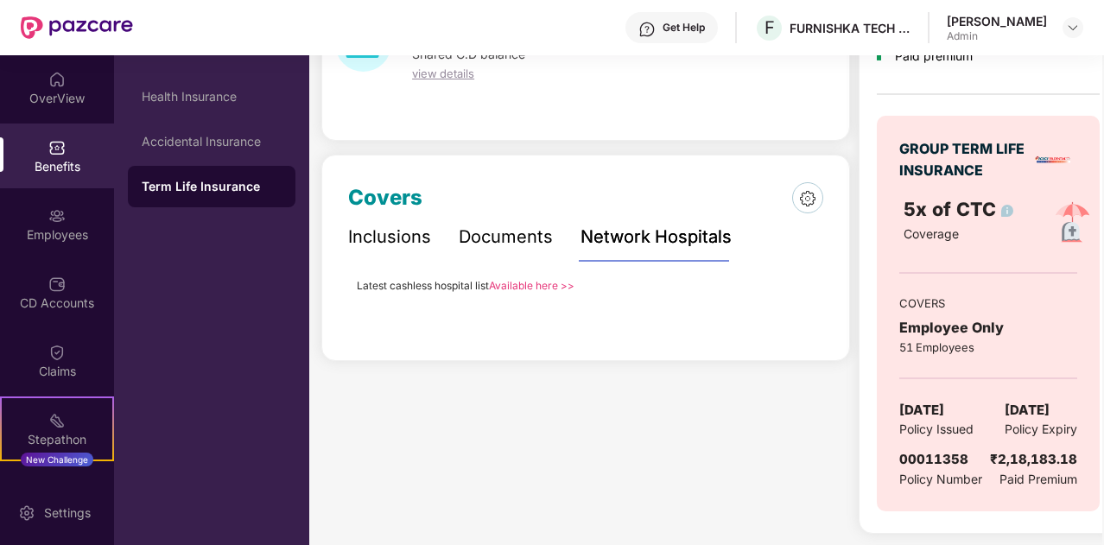
click at [515, 248] on div "Documents" at bounding box center [506, 237] width 94 height 27
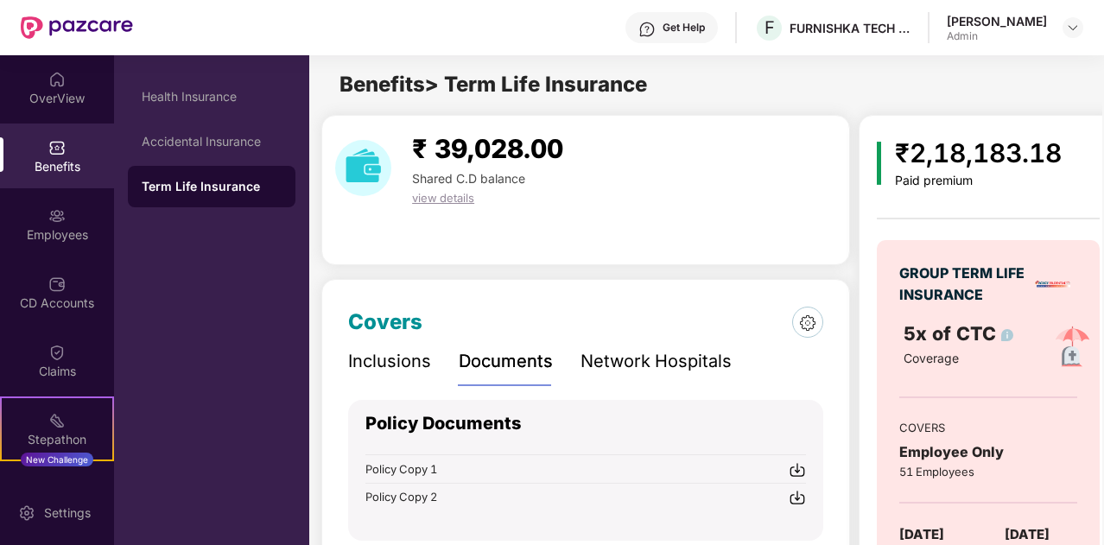
scroll to position [0, 0]
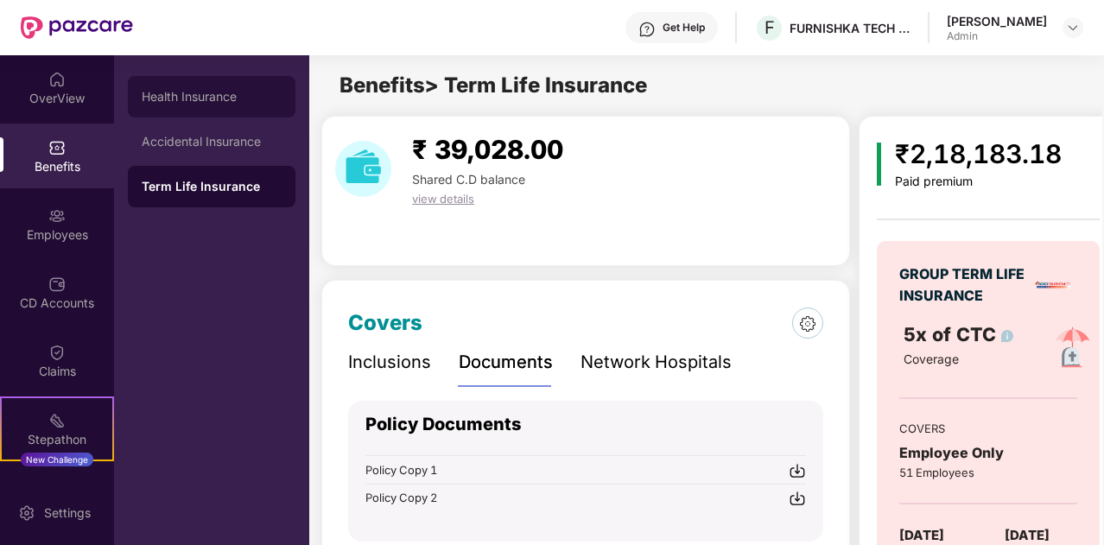
click at [218, 99] on div "Health Insurance" at bounding box center [212, 97] width 140 height 14
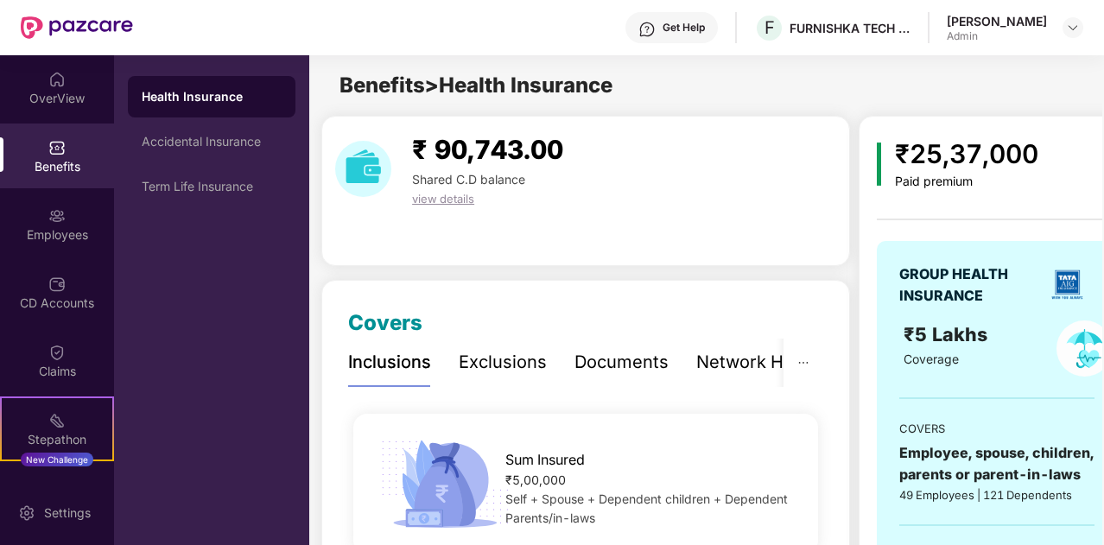
click at [497, 362] on div "Exclusions" at bounding box center [503, 362] width 88 height 27
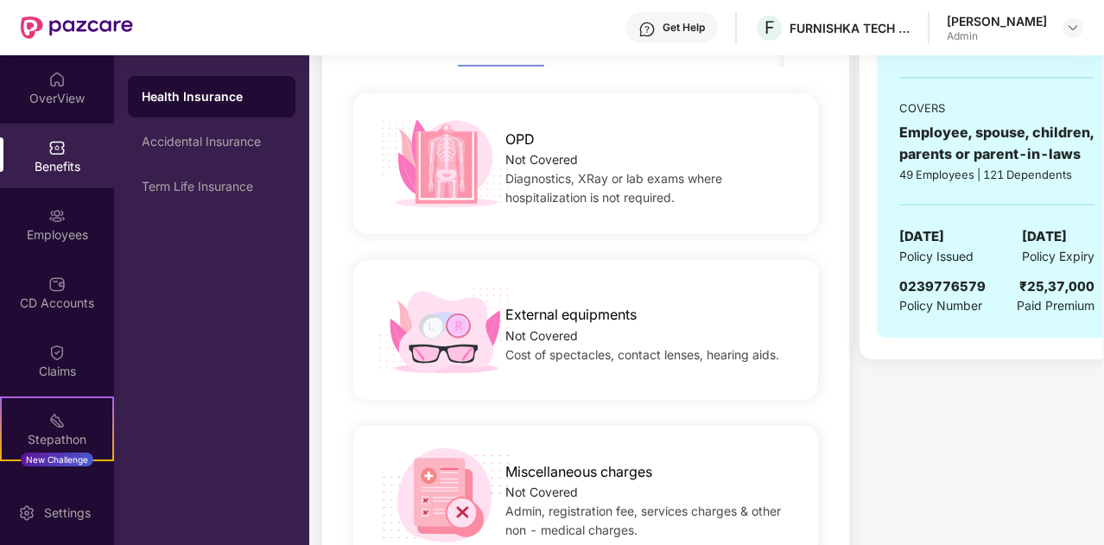
scroll to position [244, 0]
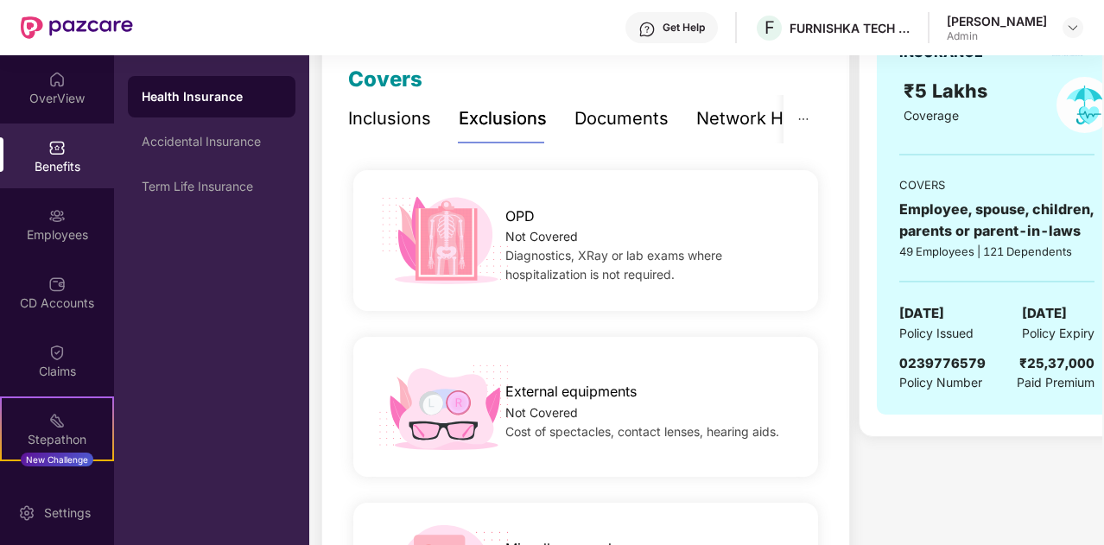
click at [398, 123] on div "Inclusions" at bounding box center [389, 118] width 83 height 27
